Goal: Understand process/instructions: Learn how to perform a task or action

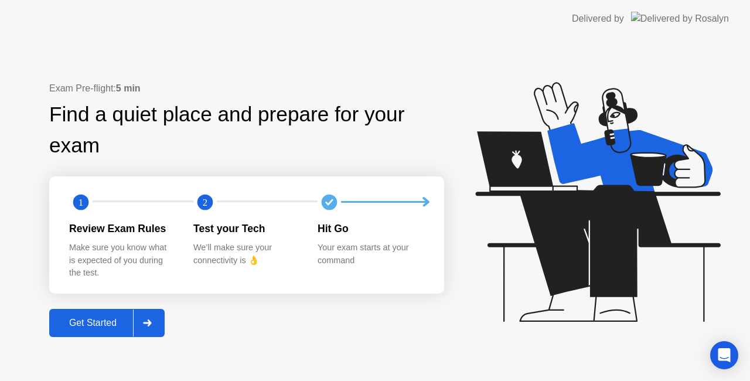
click at [116, 328] on div "Get Started" at bounding box center [93, 323] width 80 height 11
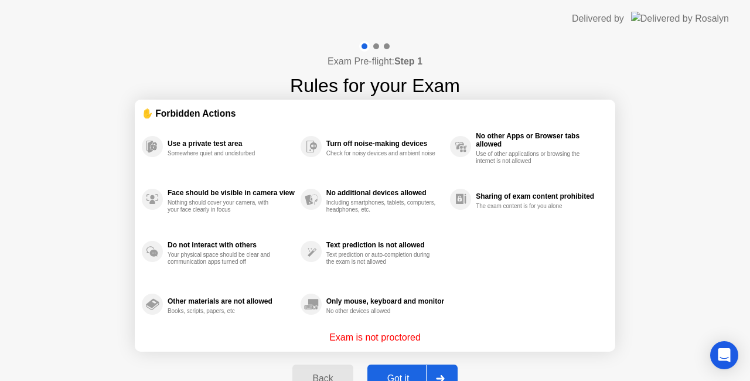
click at [395, 371] on button "Got it" at bounding box center [413, 379] width 90 height 28
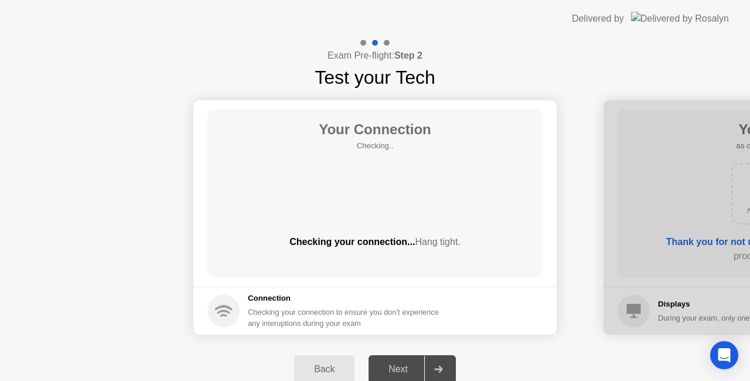
click at [395, 371] on div "Next" at bounding box center [398, 369] width 52 height 11
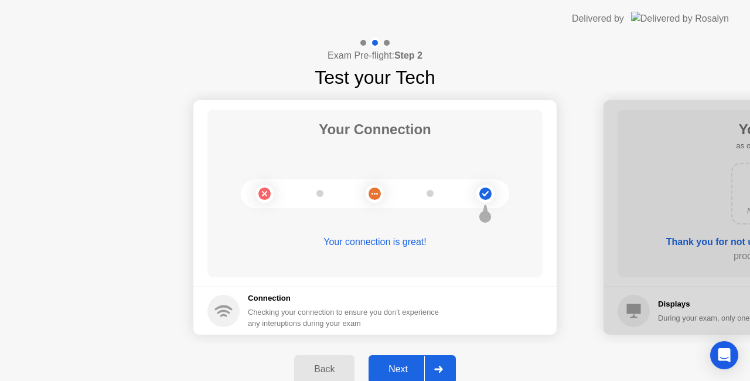
click at [395, 371] on div "Next" at bounding box center [398, 369] width 52 height 11
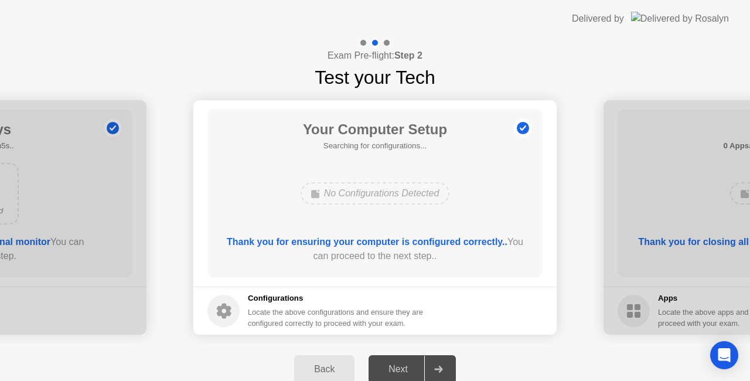
click at [395, 371] on div "Next" at bounding box center [398, 369] width 52 height 11
click at [397, 361] on button "Next" at bounding box center [412, 369] width 87 height 28
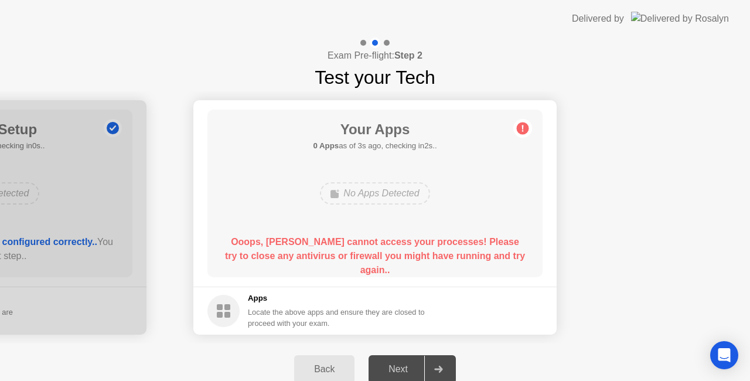
drag, startPoint x: 407, startPoint y: 364, endPoint x: 440, endPoint y: 367, distance: 33.0
click at [440, 367] on icon at bounding box center [438, 369] width 8 height 7
drag, startPoint x: 440, startPoint y: 367, endPoint x: 399, endPoint y: 373, distance: 42.0
click at [402, 365] on div "Next" at bounding box center [398, 369] width 52 height 11
